Goal: Transaction & Acquisition: Purchase product/service

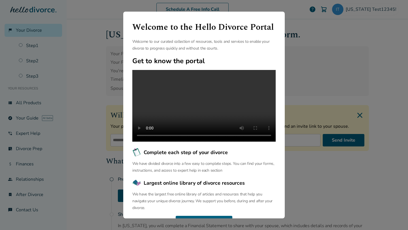
click at [299, 46] on div "Welcome to the Hello Divorce Portal Welcome to our curated collection of resour…" at bounding box center [204, 115] width 408 height 230
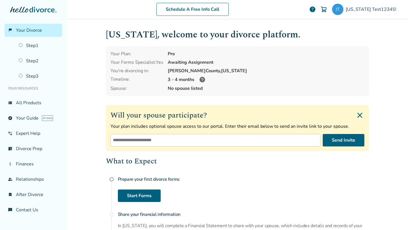
click at [91, 52] on div "Schedule A Free Info Call [US_STATE] Test12345! help Schedule A Free Call [US_S…" at bounding box center [237, 115] width 341 height 230
click at [367, 12] on span "[US_STATE] Test12345!" at bounding box center [371, 9] width 53 height 6
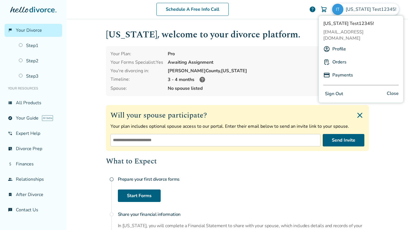
drag, startPoint x: 323, startPoint y: 32, endPoint x: 400, endPoint y: 33, distance: 76.7
click at [400, 33] on div "[US_STATE] Test12345! [EMAIL_ADDRESS][DOMAIN_NAME] Profile Orders Payments Sign…" at bounding box center [360, 59] width 85 height 87
copy span "[EMAIL_ADDRESS][DOMAIN_NAME]"
click at [361, 32] on span "[EMAIL_ADDRESS][DOMAIN_NAME]" at bounding box center [360, 35] width 75 height 12
click at [336, 57] on link "Orders" at bounding box center [339, 62] width 14 height 11
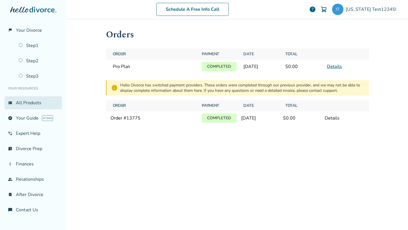
click at [32, 102] on link "view_list All Products" at bounding box center [33, 102] width 57 height 13
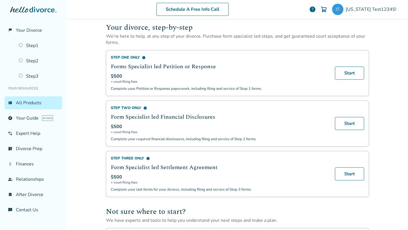
scroll to position [194, 0]
click at [347, 79] on link "Start" at bounding box center [349, 72] width 29 height 13
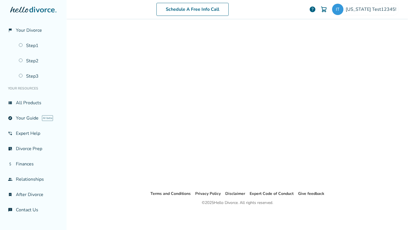
scroll to position [28, 0]
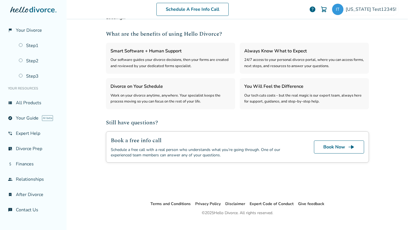
select select "***"
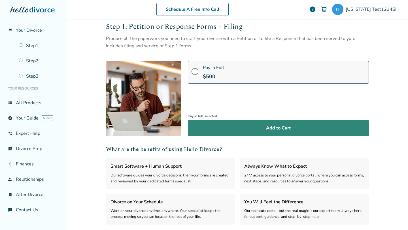
click at [269, 128] on button "Add to Cart" at bounding box center [278, 128] width 181 height 16
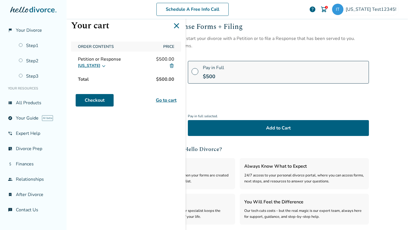
click at [172, 66] on img at bounding box center [171, 65] width 5 height 5
click at [172, 65] on img at bounding box center [171, 65] width 5 height 5
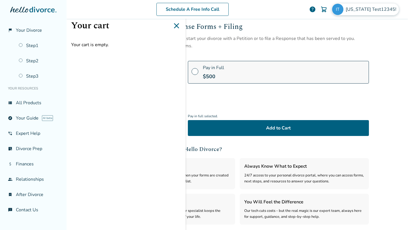
click at [370, 8] on span "[US_STATE] Test12345!" at bounding box center [371, 9] width 53 height 6
